Goal: Navigation & Orientation: Find specific page/section

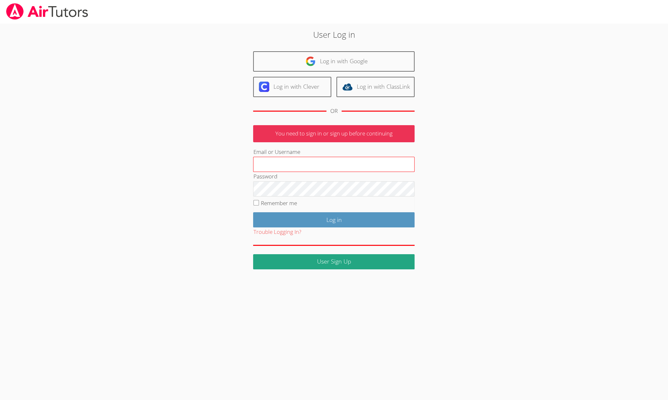
click at [285, 165] on input "Email or Username" at bounding box center [333, 165] width 161 height 16
type input "erik_a_white@yahoo.com"
click at [253, 212] on input "Log in" at bounding box center [333, 219] width 161 height 15
click at [257, 202] on input "Remember me" at bounding box center [256, 202] width 5 height 5
checkbox input "true"
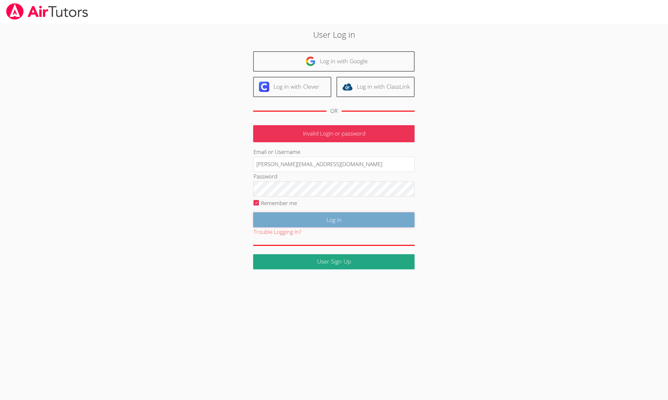
click at [284, 217] on input "Log in" at bounding box center [333, 219] width 161 height 15
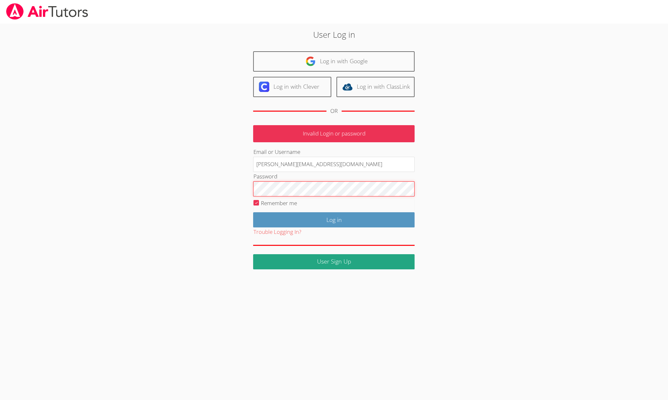
click at [253, 212] on input "Log in" at bounding box center [333, 219] width 161 height 15
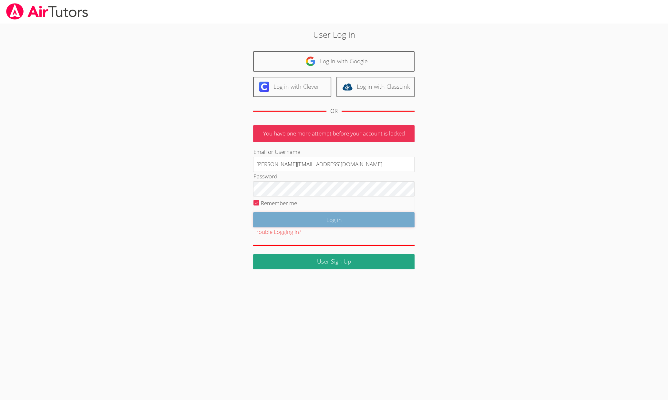
click at [305, 218] on input "Log in" at bounding box center [333, 219] width 161 height 15
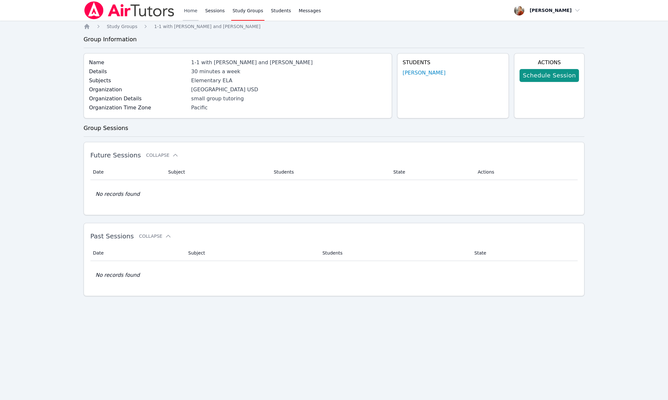
click at [194, 12] on link "Home" at bounding box center [191, 10] width 16 height 21
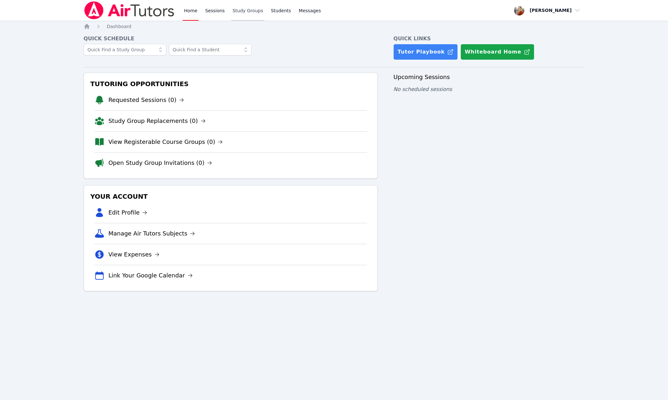
click at [253, 11] on link "Study Groups" at bounding box center [247, 10] width 33 height 21
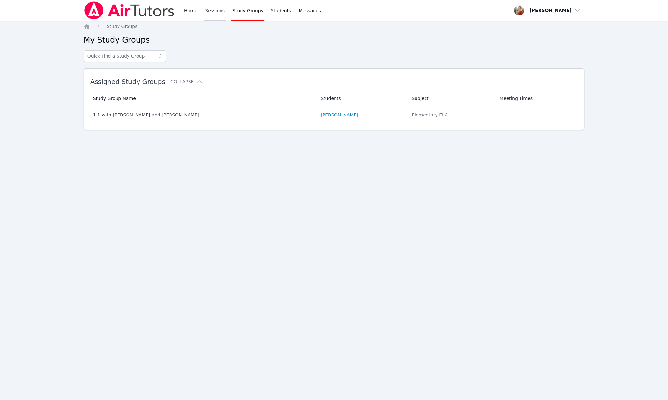
click at [219, 11] on link "Sessions" at bounding box center [215, 10] width 22 height 21
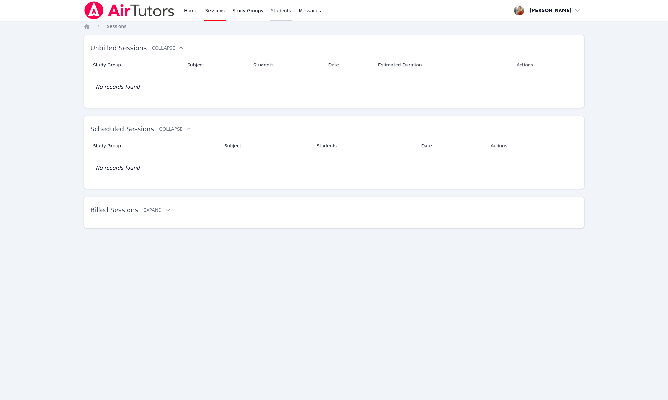
click at [280, 9] on link "Students" at bounding box center [281, 10] width 23 height 21
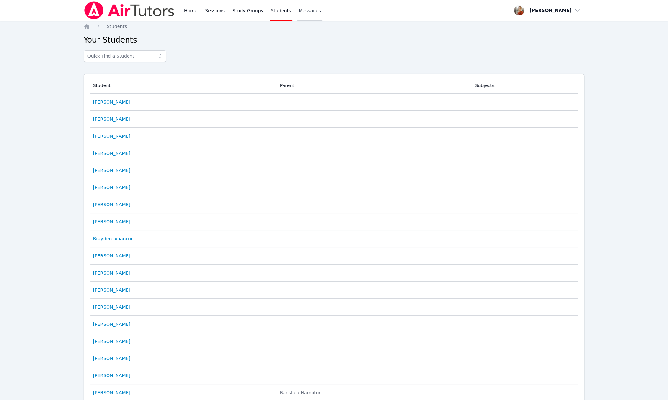
click at [303, 12] on span "Messages" at bounding box center [310, 10] width 22 height 6
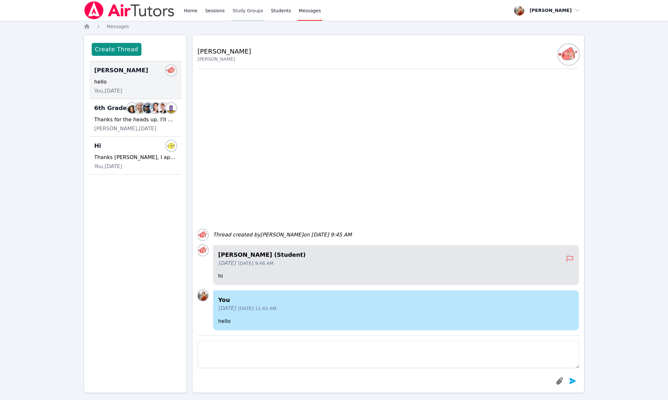
click at [241, 9] on link "Study Groups" at bounding box center [247, 10] width 33 height 21
